Goal: Find specific page/section: Find specific page/section

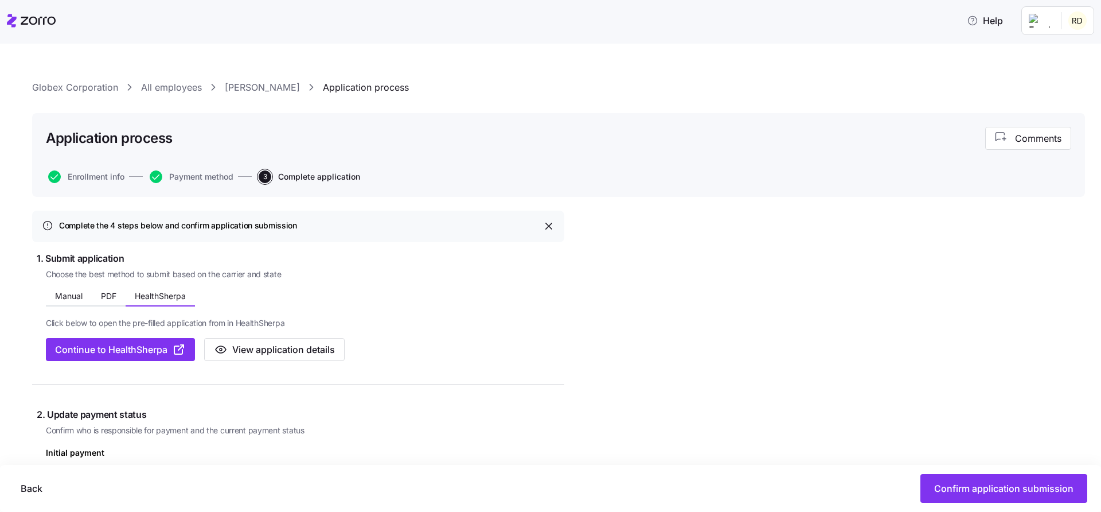
click at [83, 84] on link "Globex Corporation" at bounding box center [75, 87] width 86 height 14
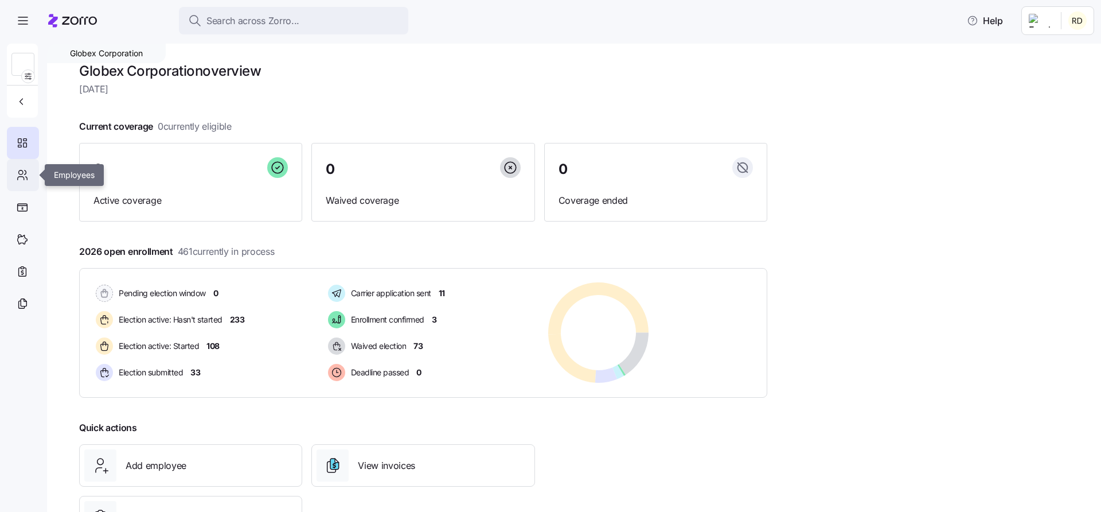
click at [18, 173] on icon at bounding box center [22, 175] width 13 height 14
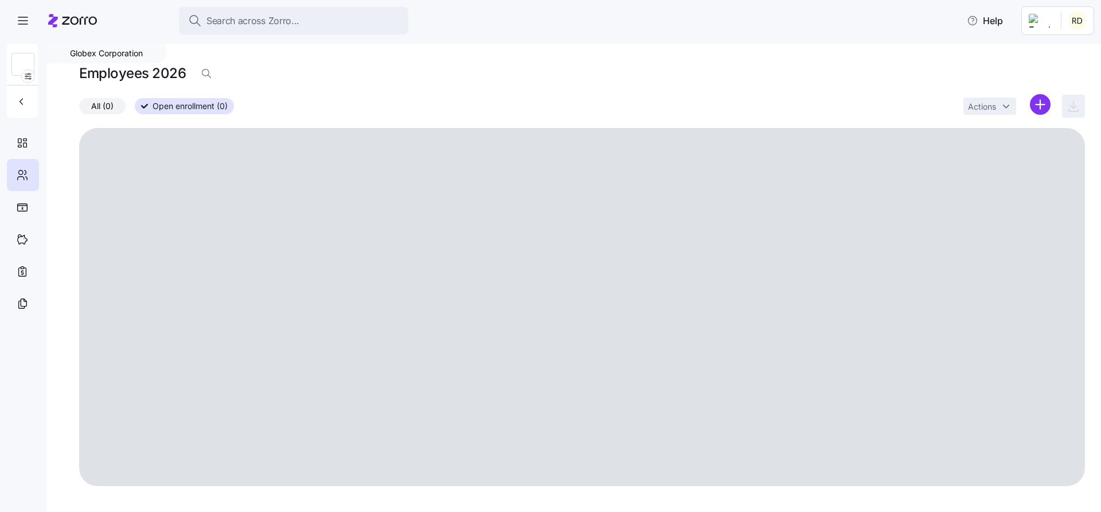
click at [1037, 104] on html "Search across Zorro... Help Globex Corporation Employees 2026 All (0) Open enro…" at bounding box center [550, 252] width 1101 height 505
click at [820, 56] on html "Search across Zorro... Help Globex Corporation Employees 2026 All (0) Open enro…" at bounding box center [550, 252] width 1101 height 505
click at [158, 72] on h1 "Employees 2026" at bounding box center [132, 73] width 107 height 18
click at [88, 113] on label "All (0)" at bounding box center [102, 106] width 46 height 16
click at [79, 109] on input "All (0)" at bounding box center [79, 109] width 0 height 0
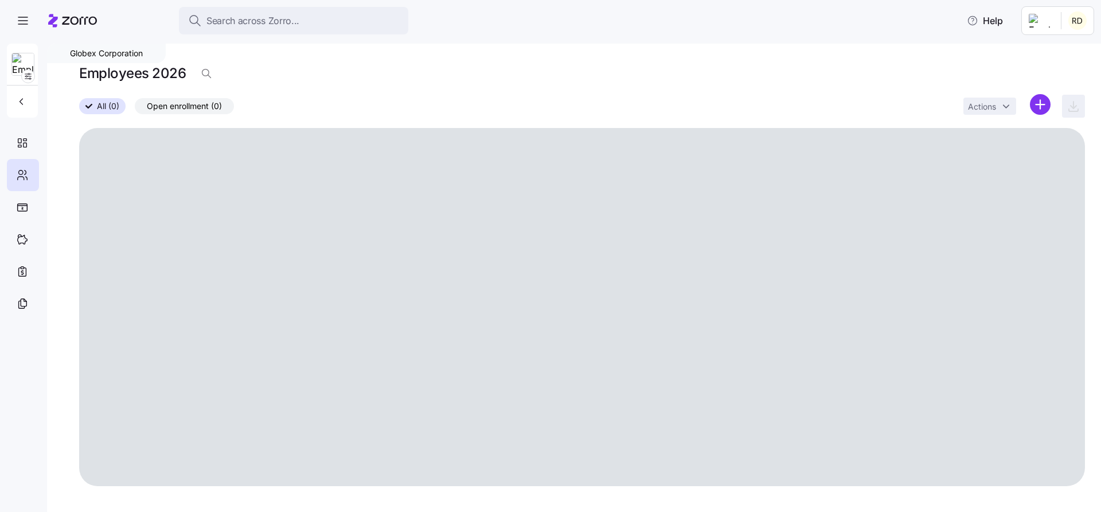
click at [136, 84] on div "Employees 2026" at bounding box center [582, 78] width 1006 height 32
click at [166, 66] on h1 "Employees 2026" at bounding box center [132, 73] width 107 height 18
click at [11, 111] on button "button" at bounding box center [22, 101] width 23 height 23
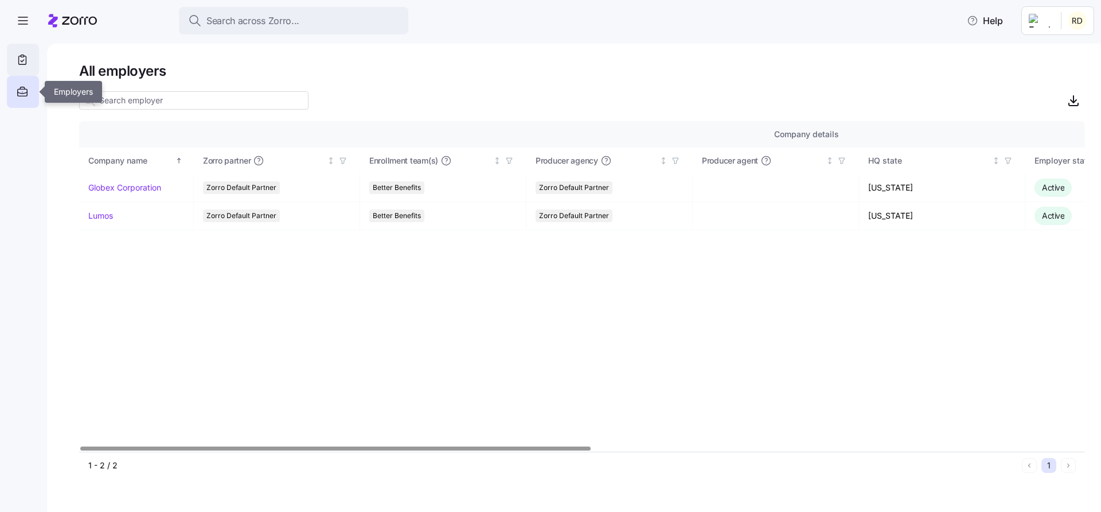
click at [16, 63] on icon at bounding box center [22, 60] width 13 height 14
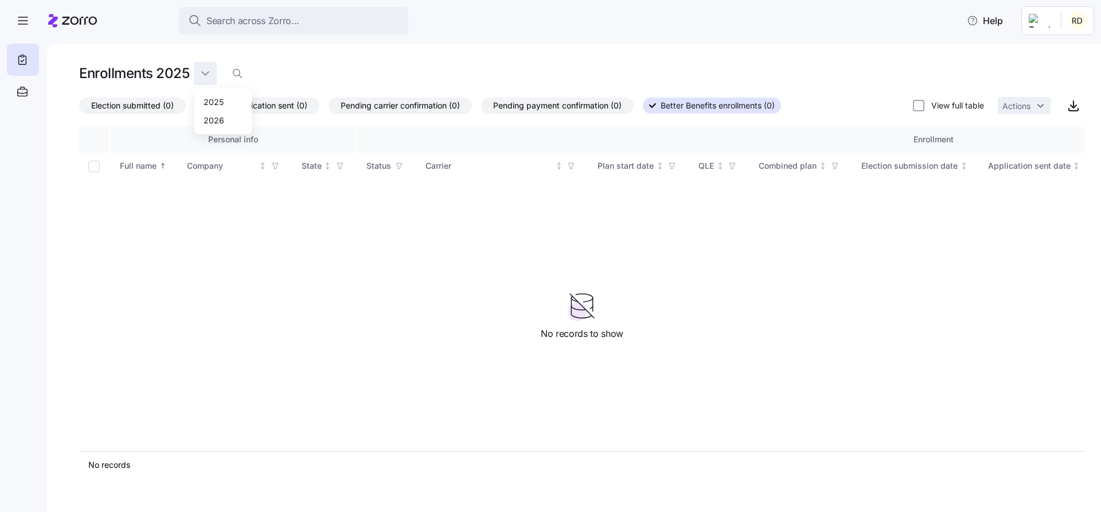
click at [198, 66] on html "Search across Zorro... Help Enrollments 2025 Election submitted (0) Carrier app…" at bounding box center [550, 252] width 1101 height 505
click at [222, 123] on div "2026" at bounding box center [214, 120] width 21 height 13
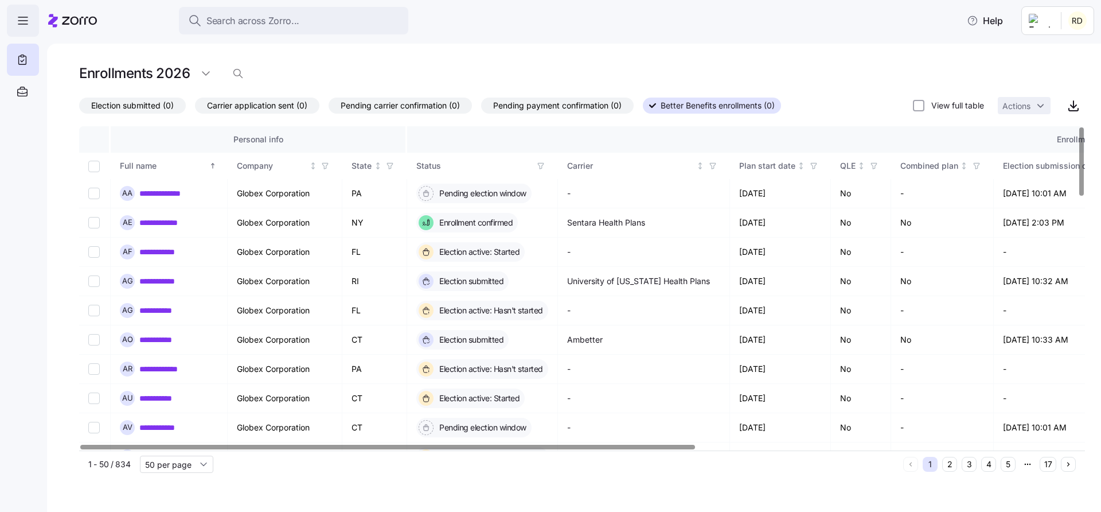
click at [19, 21] on icon "button" at bounding box center [23, 21] width 14 height 14
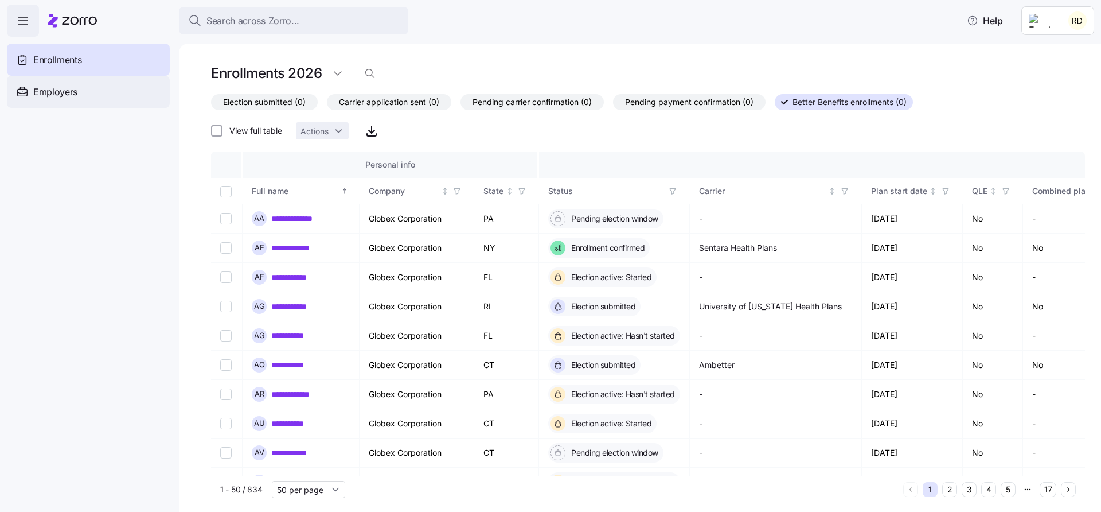
click at [73, 88] on span "Employers" at bounding box center [55, 92] width 44 height 14
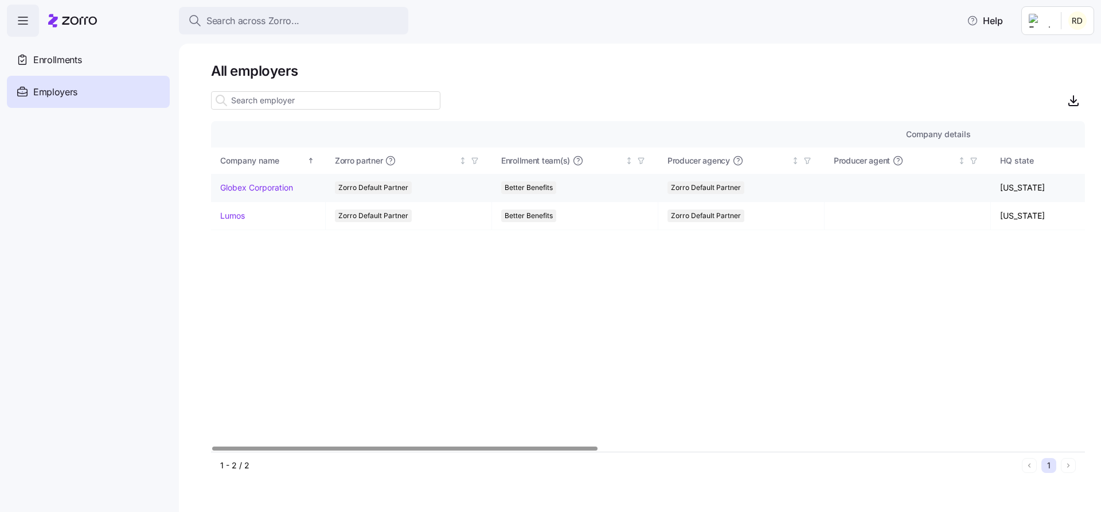
click at [254, 185] on link "Globex Corporation" at bounding box center [256, 187] width 73 height 11
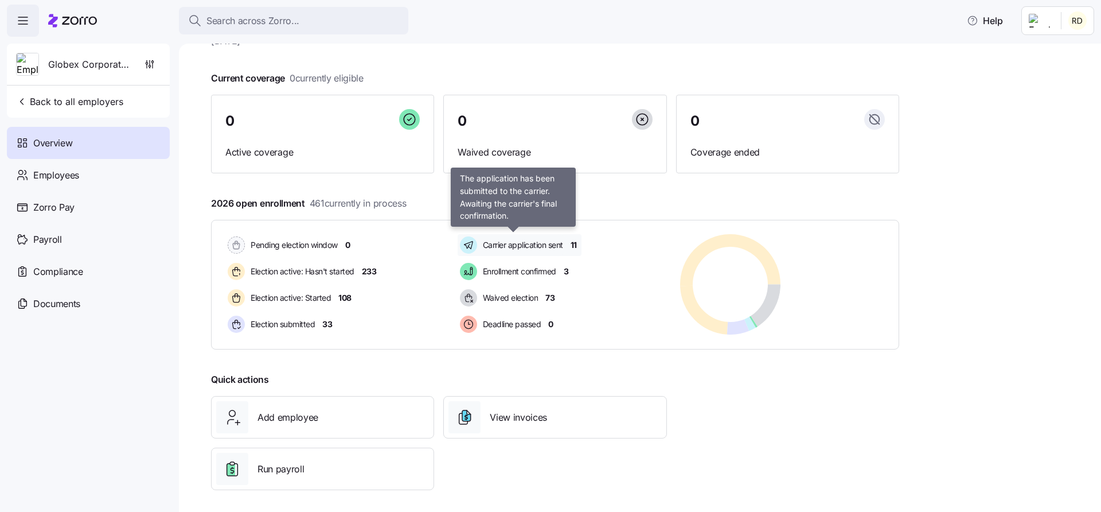
scroll to position [52, 0]
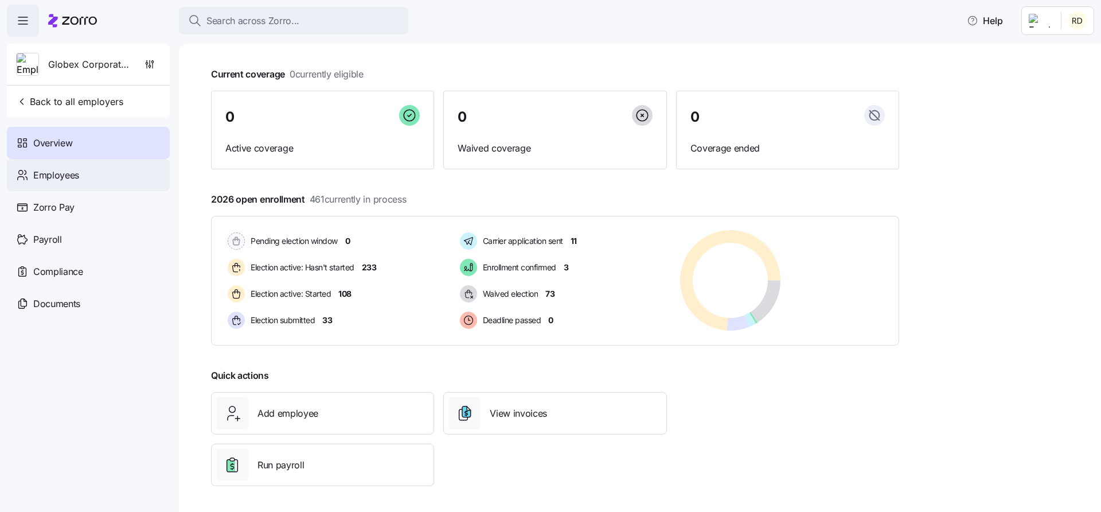
click at [118, 183] on div "Employees" at bounding box center [88, 175] width 163 height 32
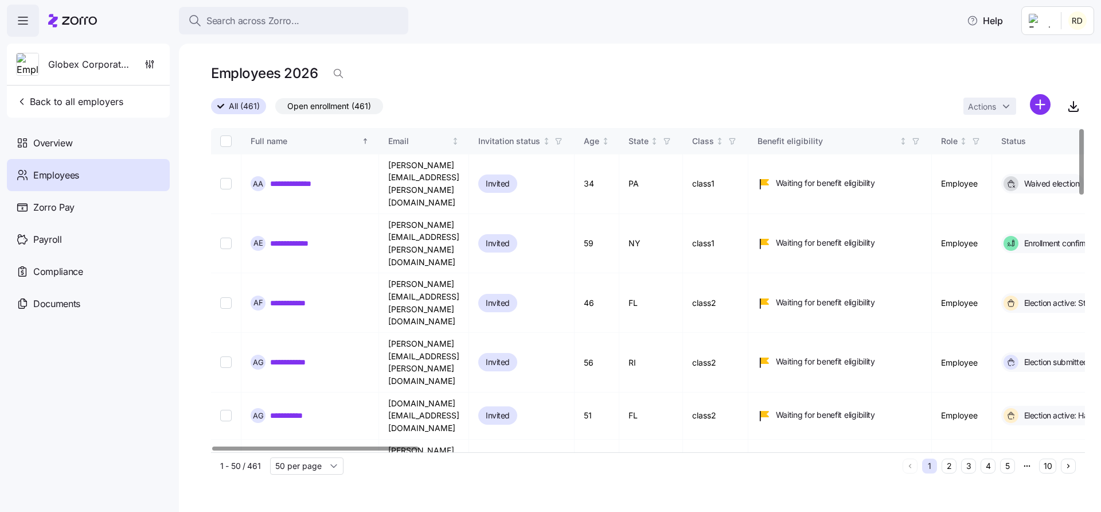
click at [1040, 108] on html "**********" at bounding box center [550, 252] width 1101 height 505
click at [990, 134] on span "Upload roster" at bounding box center [989, 135] width 49 height 11
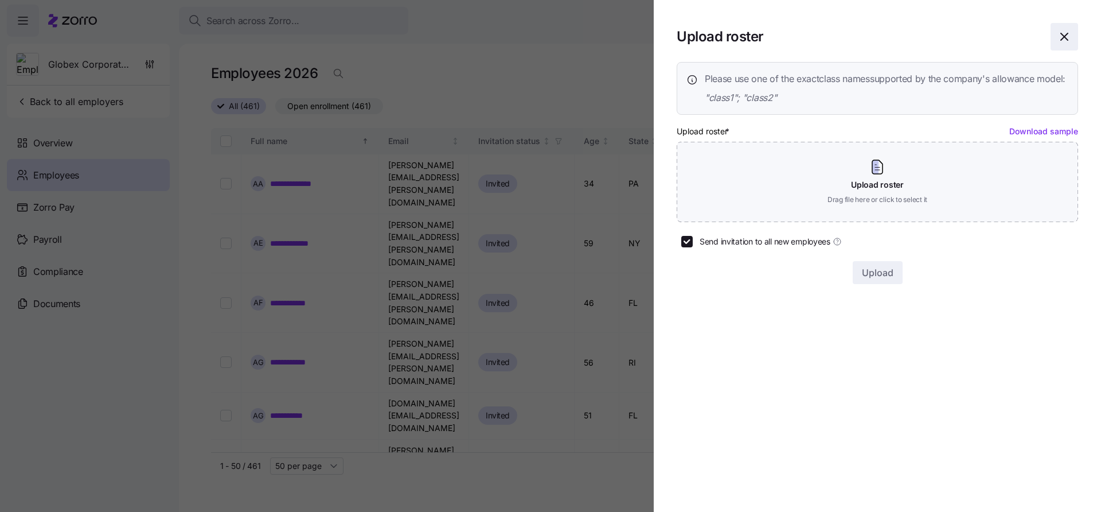
click at [1067, 34] on icon "button" at bounding box center [1064, 36] width 7 height 7
